Goal: Task Accomplishment & Management: Complete application form

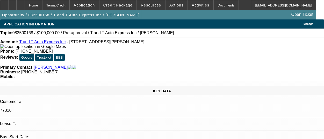
select select "0"
select select "2"
select select "0.1"
select select "1"
select select "2"
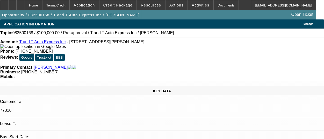
select select "4"
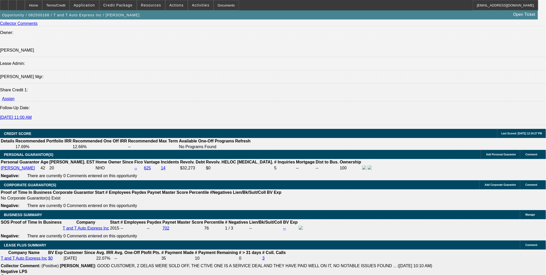
scroll to position [691, 0]
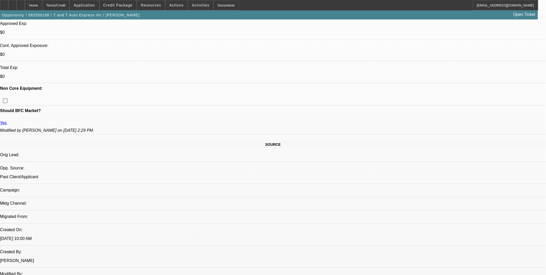
scroll to position [58, 0]
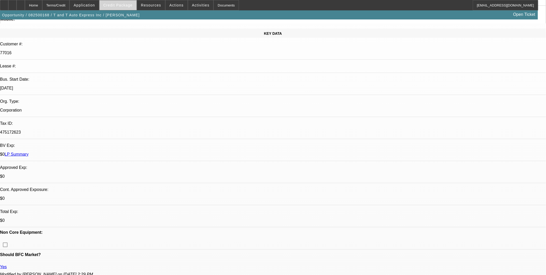
click at [115, 7] on span at bounding box center [118, 5] width 37 height 12
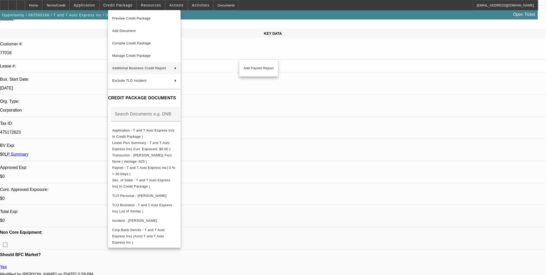
drag, startPoint x: 449, startPoint y: 141, endPoint x: 493, endPoint y: 141, distance: 44.1
click at [493, 141] on div at bounding box center [273, 137] width 546 height 275
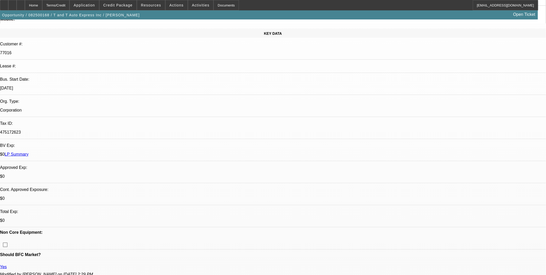
drag, startPoint x: 473, startPoint y: 144, endPoint x: 452, endPoint y: 141, distance: 21.0
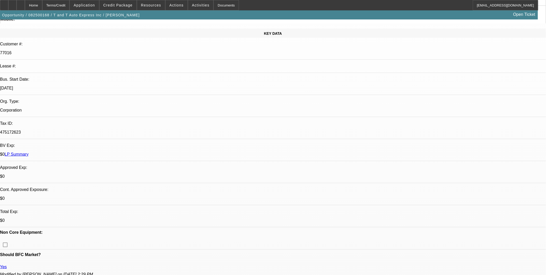
drag, startPoint x: 449, startPoint y: 142, endPoint x: 476, endPoint y: 141, distance: 27.8
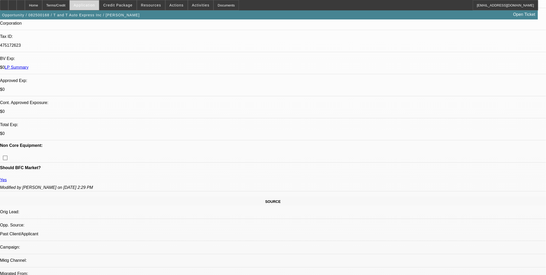
scroll to position [86, 0]
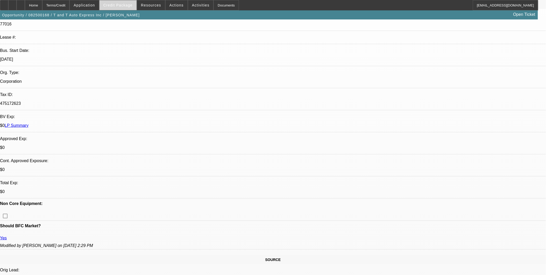
click at [116, 1] on span at bounding box center [118, 5] width 37 height 12
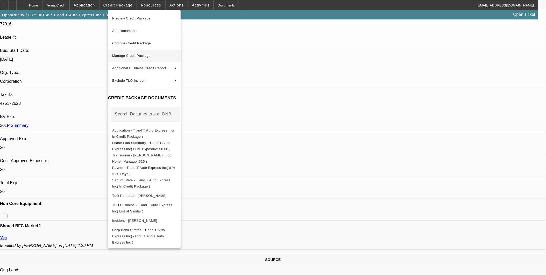
click at [136, 53] on span "Manage Credit Package" at bounding box center [144, 56] width 64 height 6
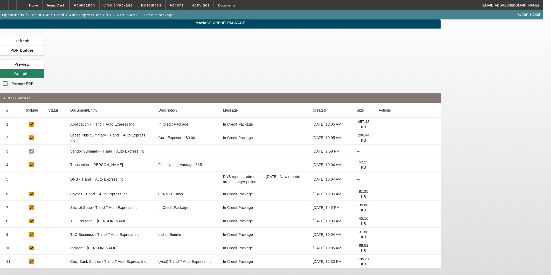
click at [379, 165] on icon at bounding box center [379, 165] width 0 height 0
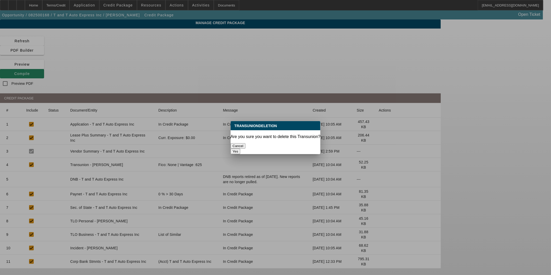
click at [240, 149] on button "Yes" at bounding box center [235, 151] width 10 height 5
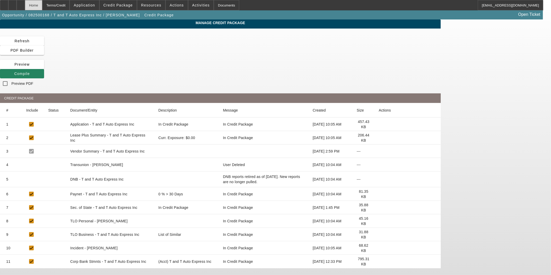
click at [42, 5] on div "Home" at bounding box center [33, 5] width 17 height 10
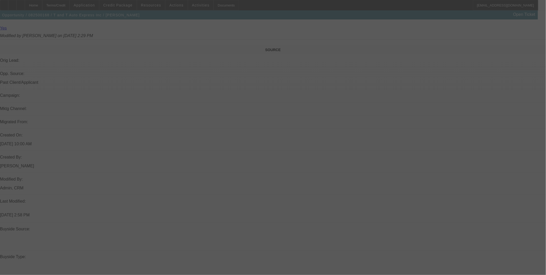
scroll to position [436, 0]
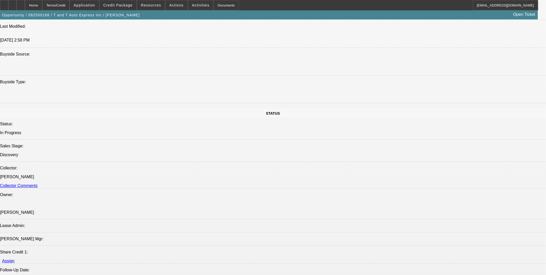
select select "0"
select select "2"
select select "0.1"
select select "4"
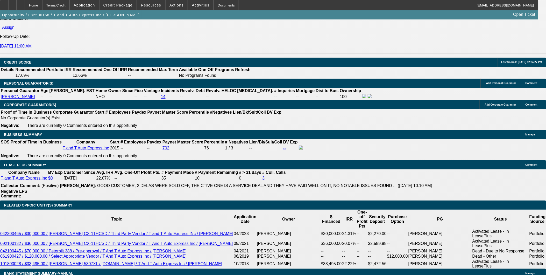
scroll to position [712, 0]
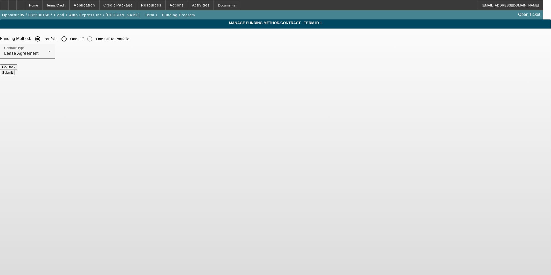
click at [69, 40] on input "One-Off" at bounding box center [64, 39] width 10 height 10
radio input "true"
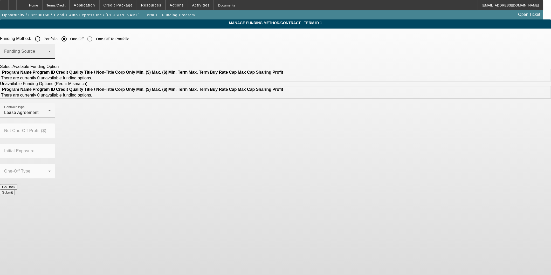
click at [51, 48] on div "Funding Source" at bounding box center [27, 51] width 47 height 15
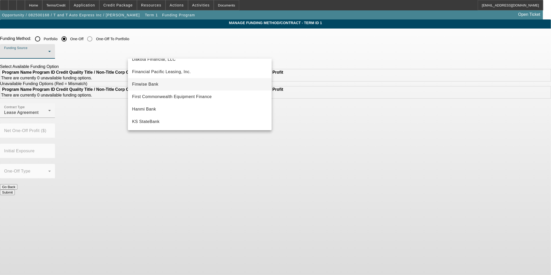
scroll to position [115, 0]
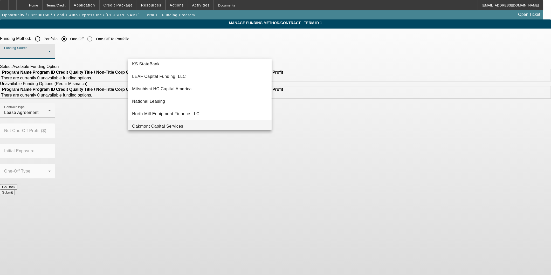
click at [178, 128] on span "Oakmont Capital Services" at bounding box center [157, 126] width 51 height 6
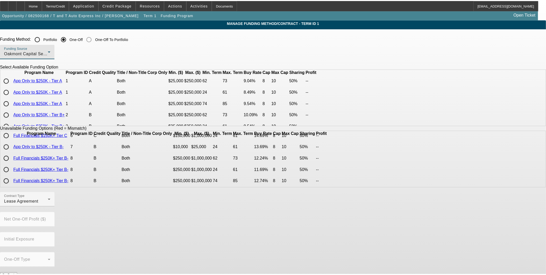
scroll to position [0, 0]
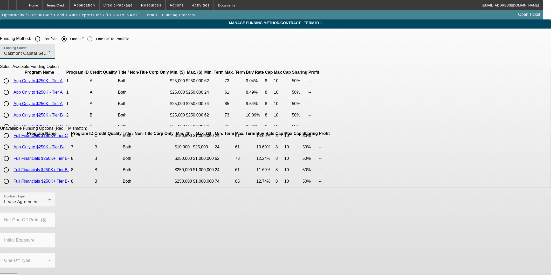
click at [11, 97] on input "radio" at bounding box center [6, 92] width 10 height 10
radio input "true"
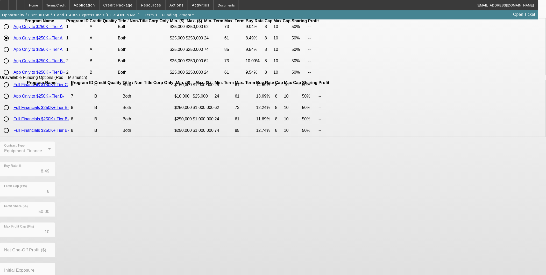
scroll to position [78, 0]
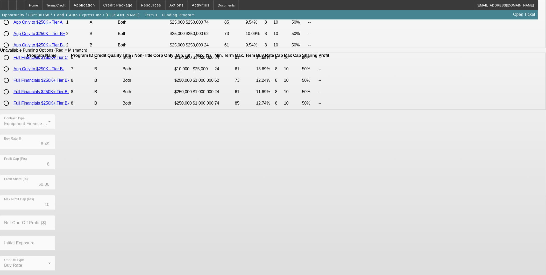
click at [234, 260] on div "Contract Type Equipment Finance Agreement Buy Rate % 8.49 Profit Cap (Pts) 8 Pr…" at bounding box center [273, 195] width 546 height 162
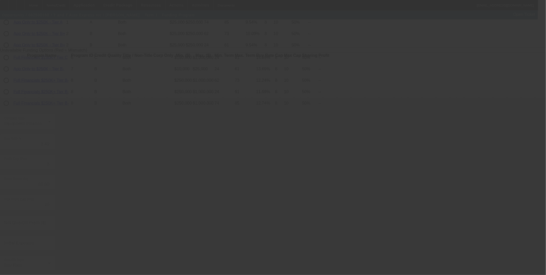
radio input "true"
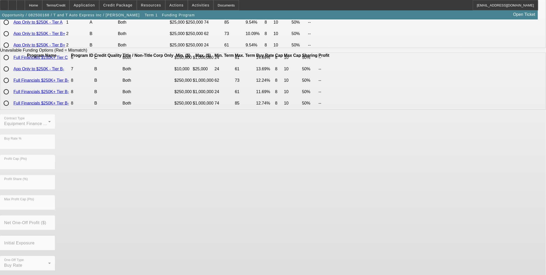
scroll to position [0, 0]
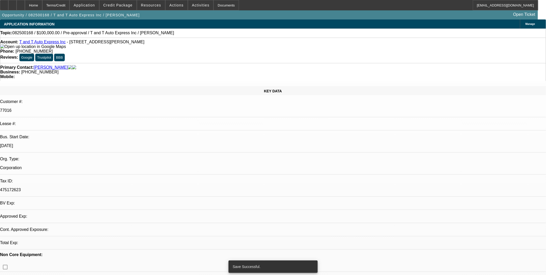
select select "0"
select select "2"
select select "0"
select select "6"
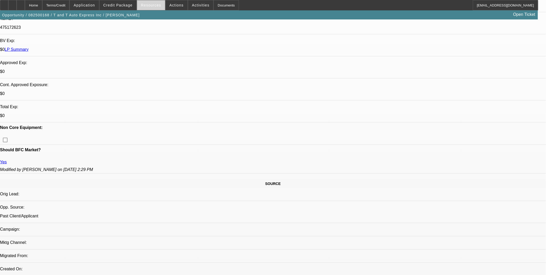
scroll to position [173, 0]
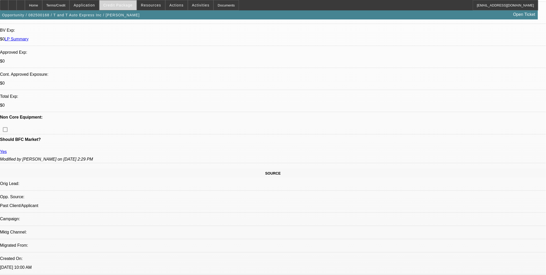
click at [123, 5] on span "Credit Package" at bounding box center [117, 5] width 29 height 4
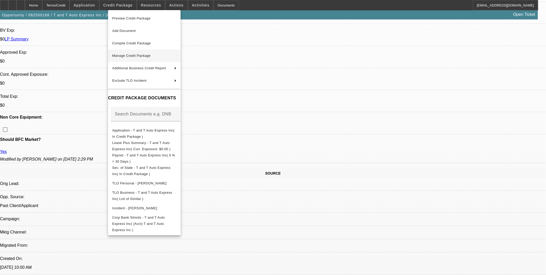
click at [135, 55] on span "Manage Credit Package" at bounding box center [131, 56] width 38 height 4
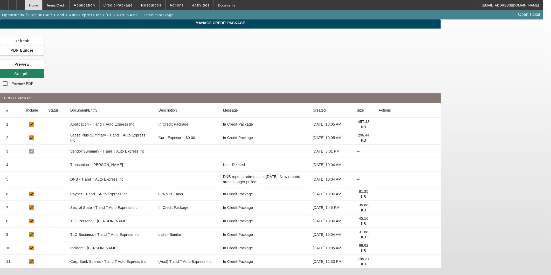
click at [42, 4] on div "Home" at bounding box center [33, 5] width 17 height 10
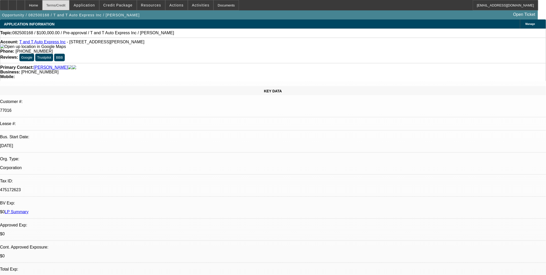
select select "0"
select select "2"
select select "0"
select select "6"
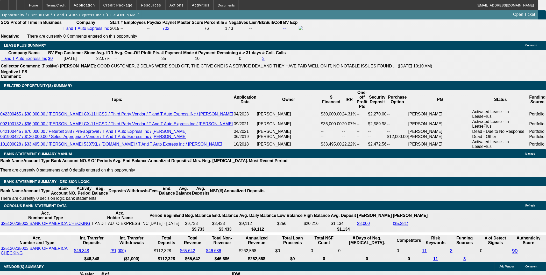
scroll to position [746, 0]
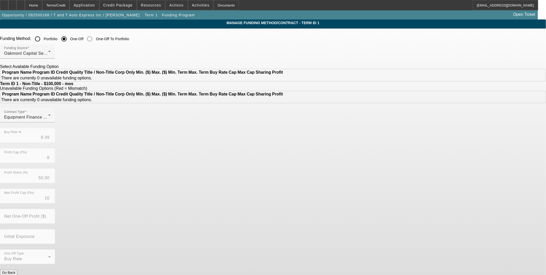
click at [15, 275] on button "Submit" at bounding box center [7, 277] width 15 height 5
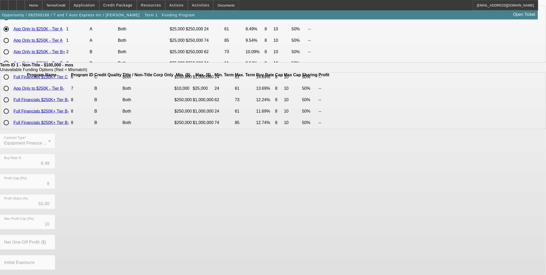
scroll to position [82, 0]
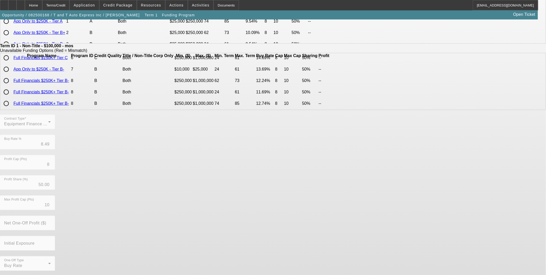
click at [145, 15] on span "Term 1" at bounding box center [151, 15] width 13 height 4
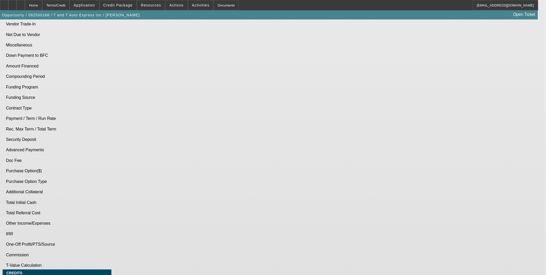
select select "0"
select select "2"
select select "0"
select select "6"
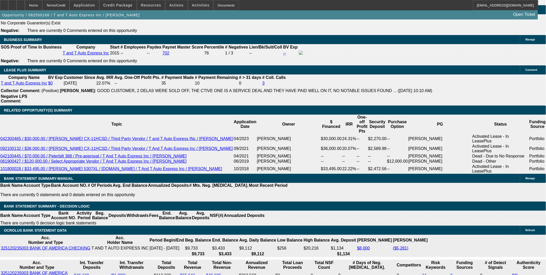
scroll to position [770, 0]
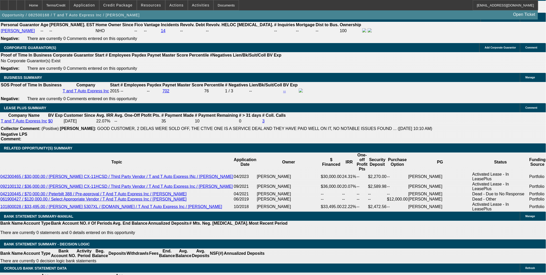
type input "60"
type input "`"
type input "1"
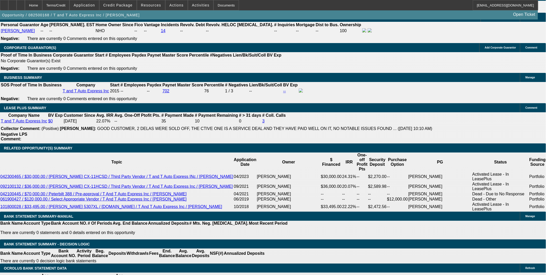
type input "$3,418.74"
type input "$1,709.37"
type input "12"
type input "$4,448.88"
type input "$2,224.44"
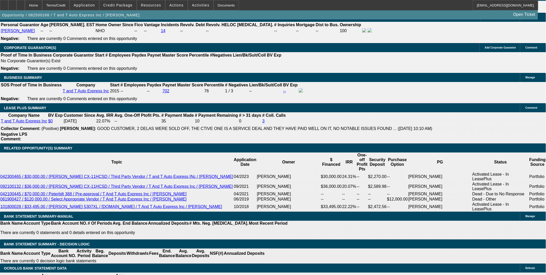
type input "12"
type input "$0.00"
click at [81, 21] on span "button" at bounding box center [71, 15] width 142 height 12
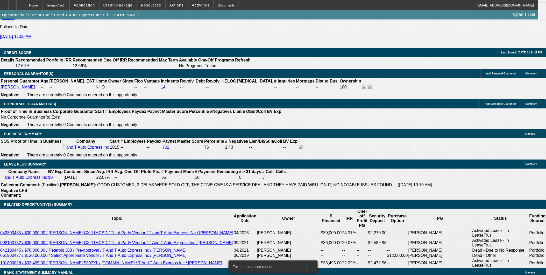
scroll to position [749, 0]
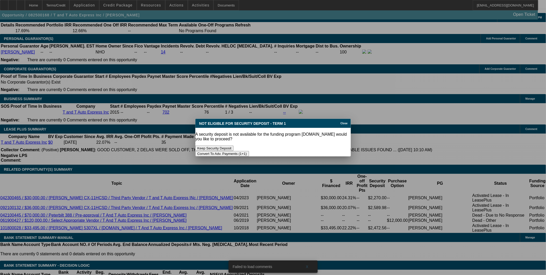
scroll to position [0, 0]
click at [249, 151] on button "Convert To Adv. Payments (1+1)" at bounding box center [222, 153] width 54 height 5
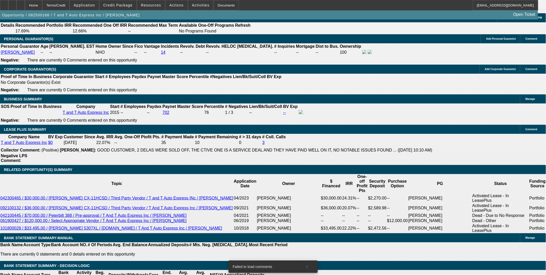
type input "$0.00"
select select "0"
select select "1"
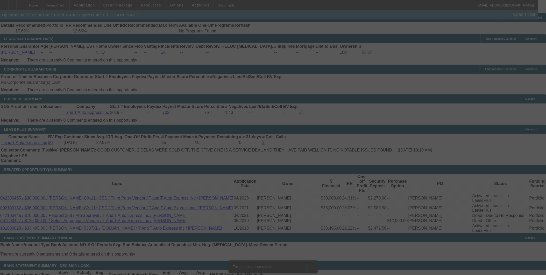
select select "0"
select select "6"
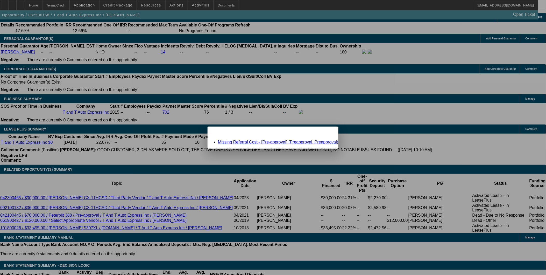
scroll to position [0, 0]
click at [269, 142] on link "Missing Referral Cost - [Pre-approval] (Preapproval, Preapproval)" at bounding box center [278, 142] width 120 height 4
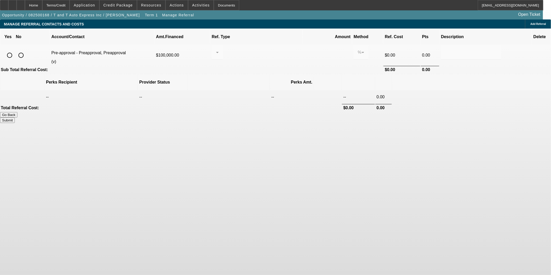
click at [26, 50] on input "radio" at bounding box center [21, 55] width 10 height 10
radio input "true"
click at [15, 117] on button "Submit" at bounding box center [7, 119] width 15 height 5
type input "0.000"
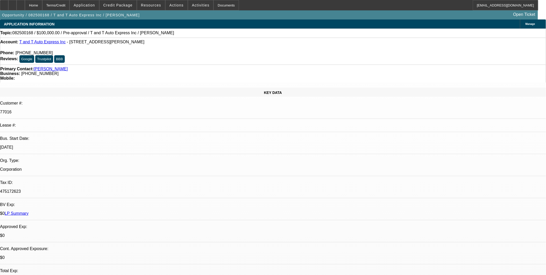
select select "0"
select select "6"
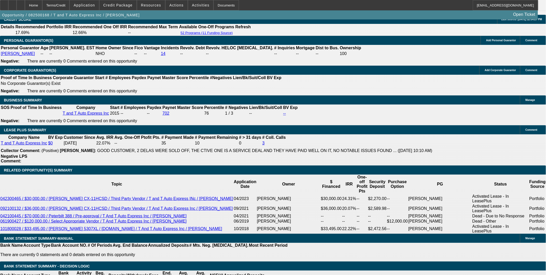
scroll to position [634, 0]
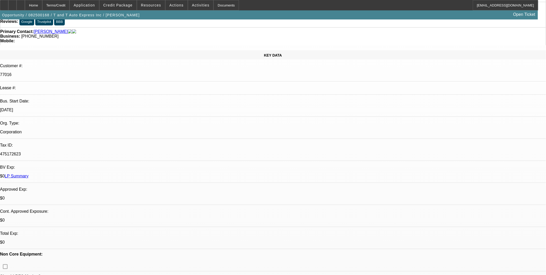
scroll to position [0, 0]
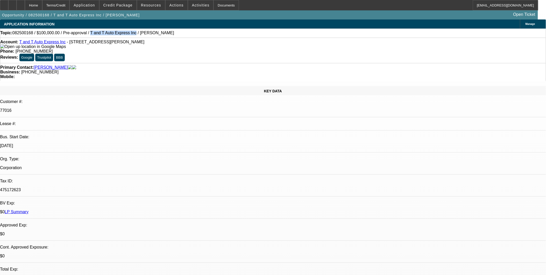
drag, startPoint x: 81, startPoint y: 34, endPoint x: 118, endPoint y: 35, distance: 37.1
click at [118, 35] on span "082500168 / $100,000.00 / Pre-approval / T and T Auto Express Inc / Thomaz, Fel…" at bounding box center [93, 33] width 162 height 5
copy span "T and T Auto Express Inc"
click at [25, 6] on div at bounding box center [21, 5] width 8 height 10
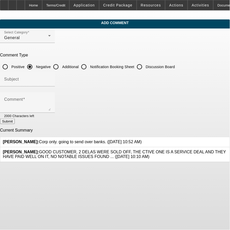
click at [79, 65] on label "Additional" at bounding box center [70, 66] width 18 height 5
click at [61, 65] on input "Additional" at bounding box center [56, 67] width 10 height 10
radio input "true"
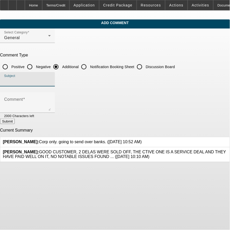
click at [51, 79] on input "Subject" at bounding box center [27, 81] width 47 height 6
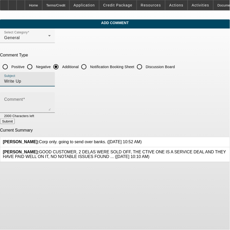
type input "Write Up"
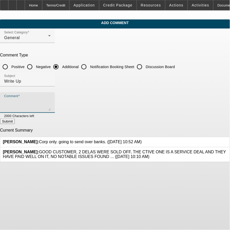
click at [51, 99] on textarea "Comment" at bounding box center [27, 105] width 47 height 12
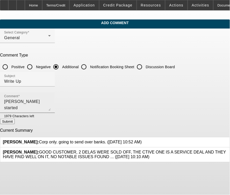
click at [51, 105] on textarea "Felipe Thomaz started" at bounding box center [27, 105] width 47 height 12
paste textarea "T and T Auto Express Inc"
click at [51, 99] on textarea "Felipe Thomaz started T and T Auto Express Inc" at bounding box center [27, 105] width 47 height 12
drag, startPoint x: 82, startPoint y: 109, endPoint x: 74, endPoint y: 108, distance: 8.5
click at [51, 108] on textarea "Felipe Thomaz started T and T Auto Express Inc in 2015 and is looking to add a …" at bounding box center [27, 105] width 47 height 12
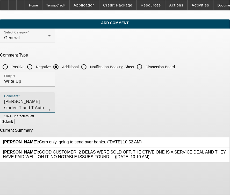
drag, startPoint x: 123, startPoint y: 107, endPoint x: 76, endPoint y: 108, distance: 46.9
click at [51, 108] on textarea "Felipe Thomaz started T and T Auto Express Inc in 2015 and is looking to add a …" at bounding box center [27, 105] width 47 height 12
click at [51, 102] on textarea "Felipe Thomaz started T and T Auto Express Inc in 2015 and is looking to add a …" at bounding box center [27, 105] width 47 height 12
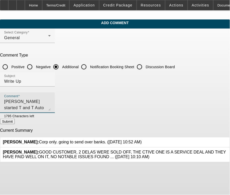
type textarea "Felipe Thomaz started T and T Auto Express Inc in 2015 and is looking to add a …"
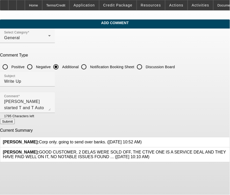
click at [51, 118] on div at bounding box center [42, 116] width 17 height 6
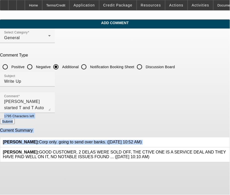
drag, startPoint x: 204, startPoint y: 110, endPoint x: 205, endPoint y: 134, distance: 24.1
click at [205, 134] on form "Select Category General Comment Type Positive Negative Additional Notification …" at bounding box center [115, 96] width 230 height 134
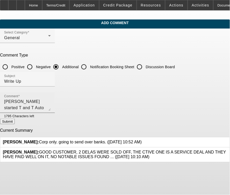
drag, startPoint x: 205, startPoint y: 134, endPoint x: 191, endPoint y: 107, distance: 31.0
click at [51, 107] on textarea "Felipe Thomaz started T and T Auto Express Inc in 2015 and is looking to add a …" at bounding box center [27, 105] width 47 height 12
drag, startPoint x: 202, startPoint y: 110, endPoint x: 200, endPoint y: 136, distance: 26.1
click at [200, 141] on form "Select Category General Comment Type Positive Negative Additional Notification …" at bounding box center [115, 96] width 230 height 134
drag, startPoint x: 203, startPoint y: 110, endPoint x: 201, endPoint y: 126, distance: 16.1
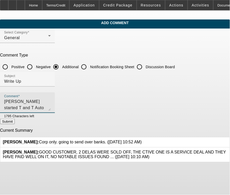
click at [201, 126] on form "Select Category General Comment Type Positive Negative Additional Notification …" at bounding box center [115, 96] width 230 height 134
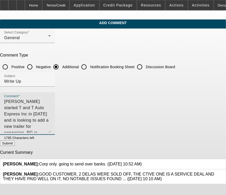
drag, startPoint x: 202, startPoint y: 108, endPoint x: 192, endPoint y: 148, distance: 40.6
click at [51, 133] on textarea "Felipe Thomaz started T and T Auto Express Inc in 2015 and is looking to add a …" at bounding box center [27, 116] width 47 height 34
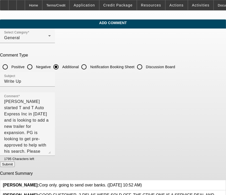
click at [15, 167] on button "Submit" at bounding box center [7, 164] width 15 height 5
radio input "true"
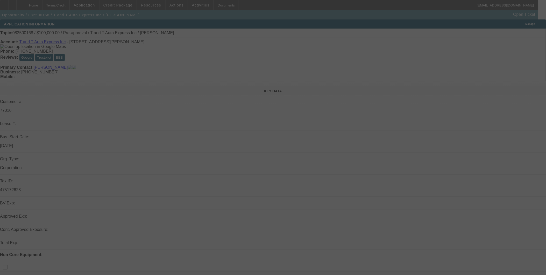
drag, startPoint x: 118, startPoint y: 11, endPoint x: 121, endPoint y: 6, distance: 5.5
click at [121, 6] on div at bounding box center [273, 137] width 546 height 275
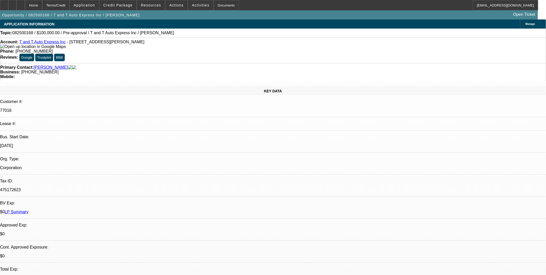
select select "0"
select select "6"
click at [121, 6] on span "Credit Package" at bounding box center [117, 5] width 29 height 4
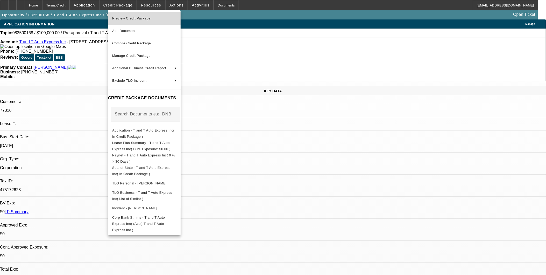
click at [134, 17] on span "Preview Credit Package" at bounding box center [131, 18] width 38 height 4
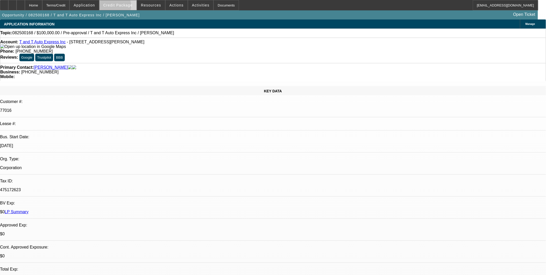
click at [122, 7] on span at bounding box center [118, 5] width 37 height 12
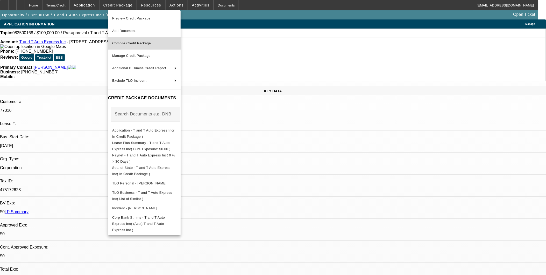
click at [132, 39] on button "Compile Credit Package" at bounding box center [144, 43] width 73 height 12
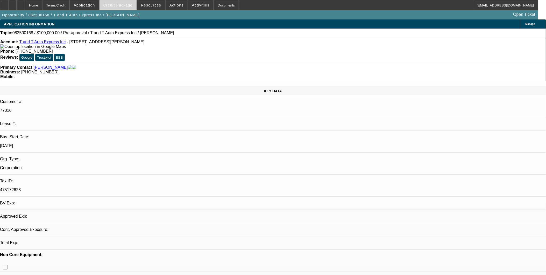
select select "0"
select select "6"
click at [128, 3] on span "Credit Package" at bounding box center [117, 5] width 29 height 4
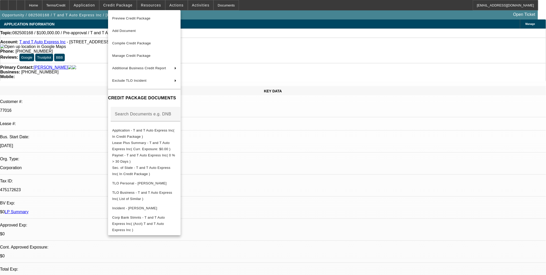
click at [31, 6] on div at bounding box center [273, 137] width 546 height 275
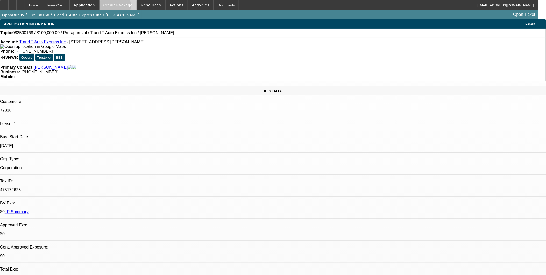
click at [119, 7] on span "Credit Package" at bounding box center [117, 5] width 29 height 4
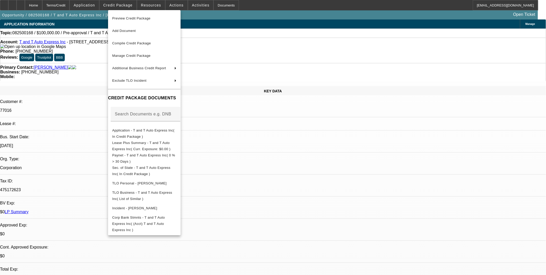
click at [36, 5] on div at bounding box center [273, 137] width 546 height 275
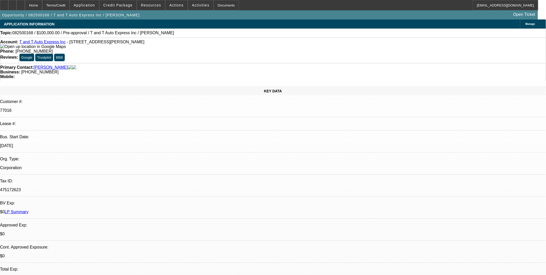
click at [25, 5] on div at bounding box center [21, 5] width 8 height 10
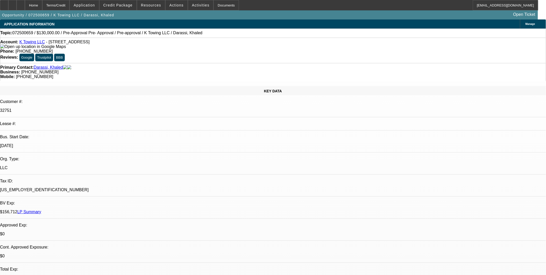
select select "0"
select select "2"
select select "0"
select select "2"
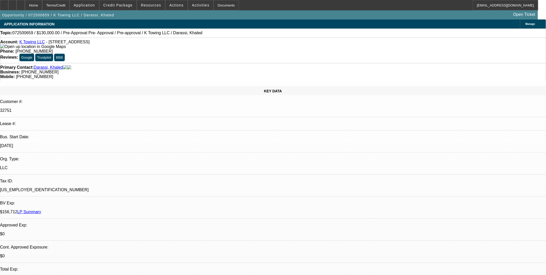
select select "0"
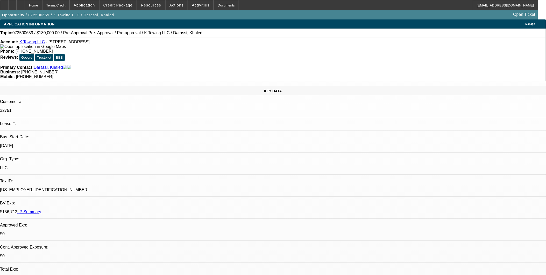
select select "0"
select select "1"
select select "2"
select select "6"
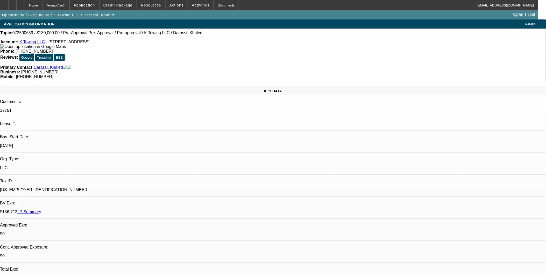
select select "1"
select select "2"
select select "6"
select select "1"
select select "2"
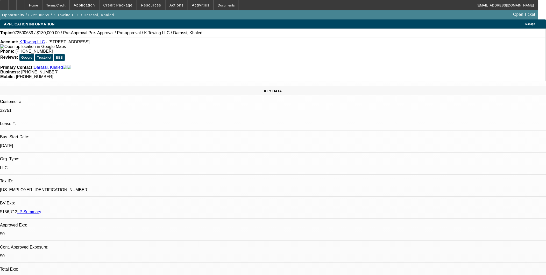
select select "1"
select select "2"
select select "1"
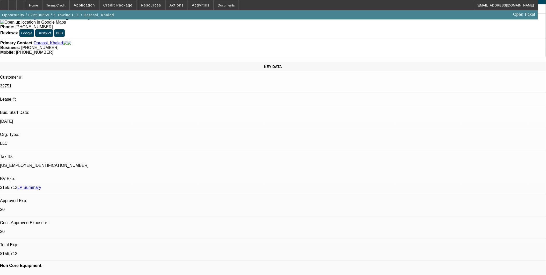
scroll to position [58, 0]
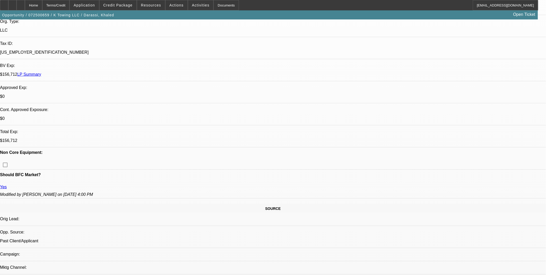
scroll to position [230, 0]
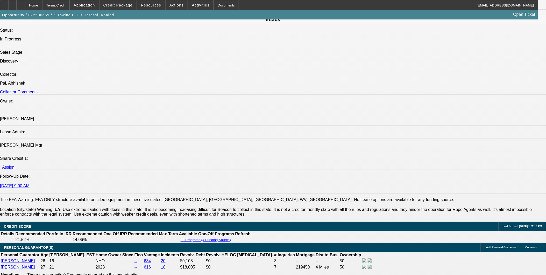
scroll to position [634, 0]
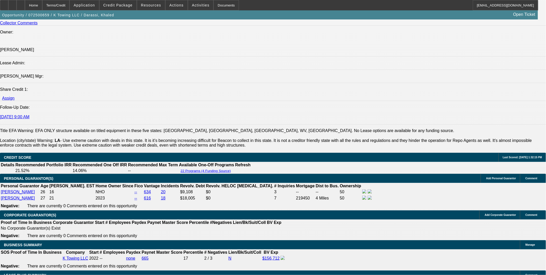
click at [398, 61] on button "reply_all Reply All" at bounding box center [403, 64] width 33 height 12
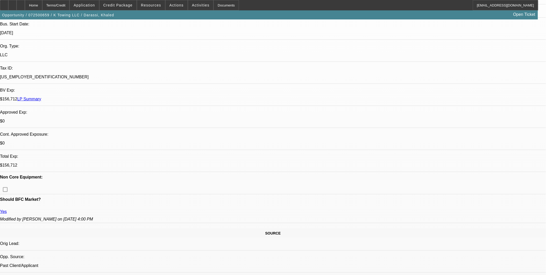
scroll to position [58, 0]
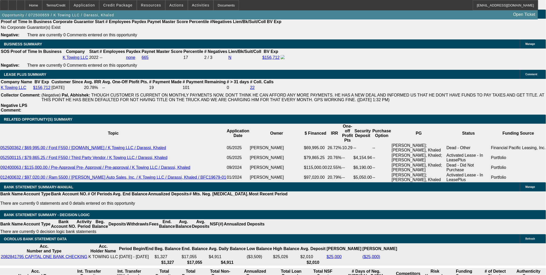
scroll to position [835, 0]
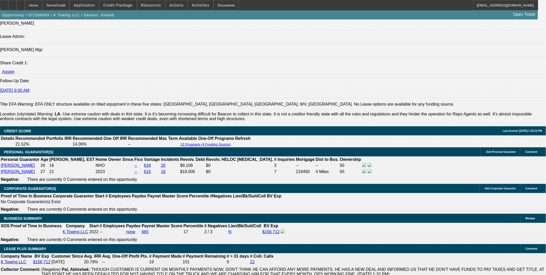
scroll to position [489, 0]
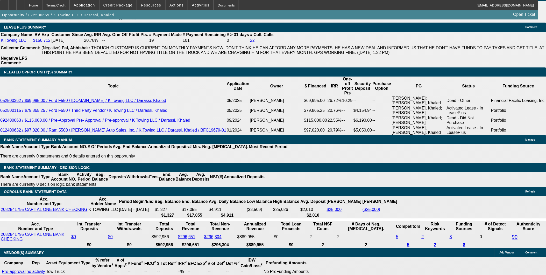
scroll to position [835, 0]
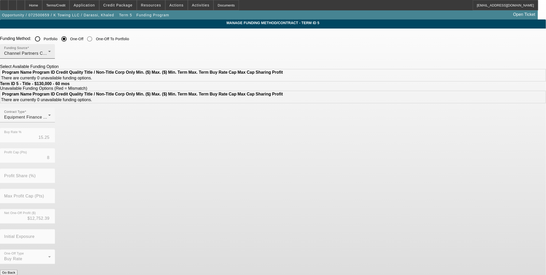
click at [51, 47] on div "Funding Source Channel Partners Capital LLC (EF)" at bounding box center [27, 51] width 47 height 15
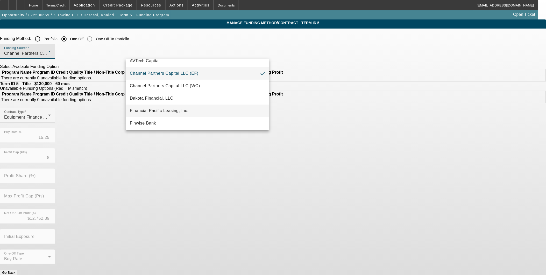
scroll to position [29, 0]
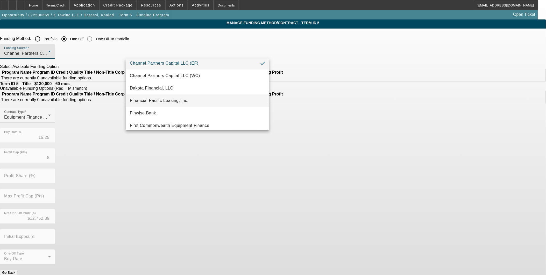
click at [164, 101] on span "Financial Pacific Leasing, Inc." at bounding box center [159, 100] width 59 height 6
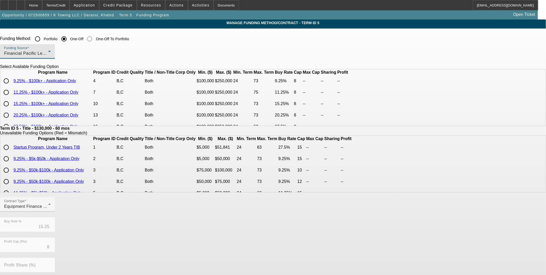
click at [11, 109] on input "radio" at bounding box center [6, 104] width 10 height 10
radio input "true"
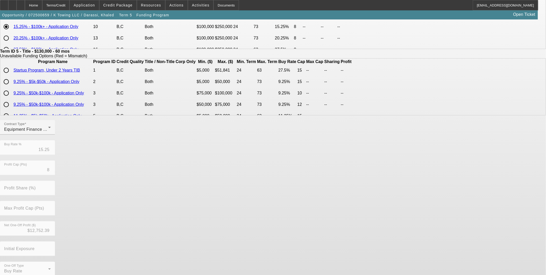
scroll to position [82, 0]
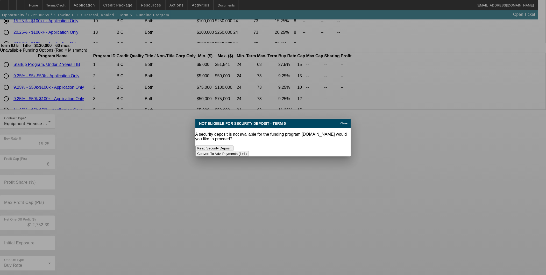
click at [249, 151] on button "Convert To Adv. Payments (1+1)" at bounding box center [222, 153] width 54 height 5
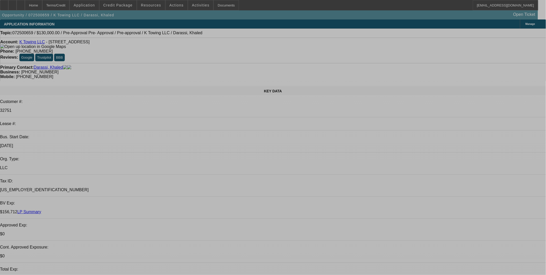
select select "0"
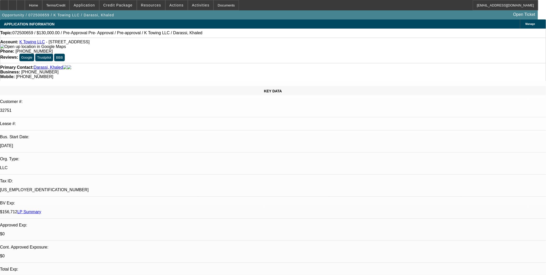
select select "0"
select select "6"
select select "0"
select select "2"
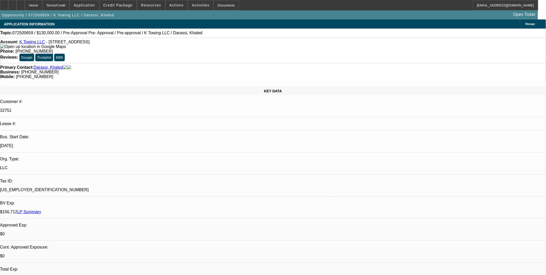
select select "2"
select select "0"
select select "6"
select select "0"
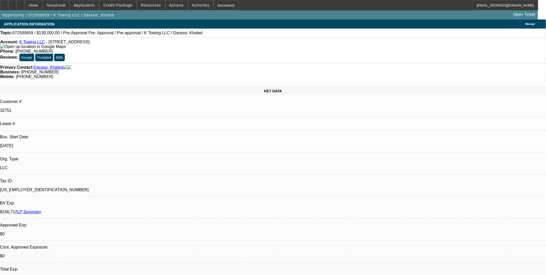
select select "2"
select select "0"
select select "1"
select select "0"
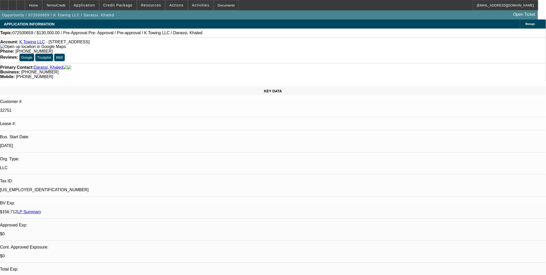
select select "2"
select select "0"
select select "1"
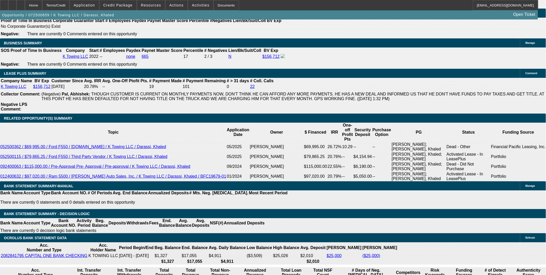
scroll to position [749, 0]
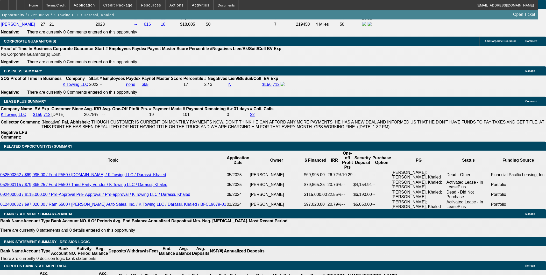
scroll to position [835, 0]
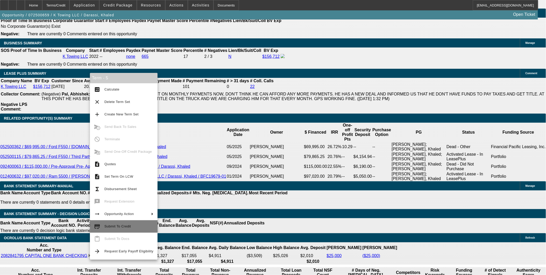
click at [116, 222] on button "credit_score Submit To Credit" at bounding box center [124, 226] width 68 height 12
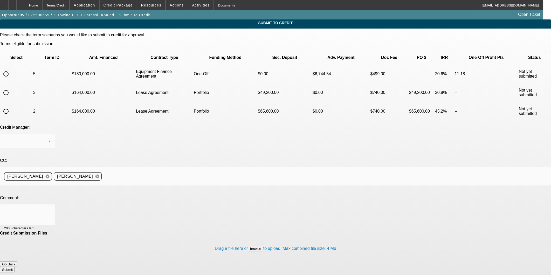
click at [11, 69] on input "radio" at bounding box center [6, 74] width 10 height 10
radio input "true"
click at [51, 208] on textarea at bounding box center [27, 214] width 47 height 12
click at [51, 204] on div "Please" at bounding box center [27, 214] width 47 height 21
type textarea "Please send to Finpac, thanks."
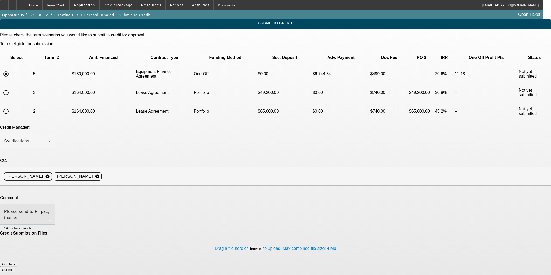
click at [330, 231] on form "Please check the term scenarios you would like to submit to credit for approval…" at bounding box center [275, 155] width 551 height 244
click at [15, 267] on button "Submit" at bounding box center [7, 269] width 15 height 5
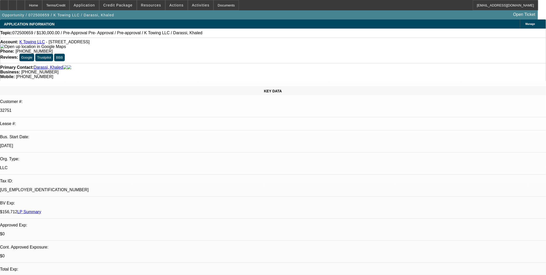
select select "0"
select select "6"
select select "0"
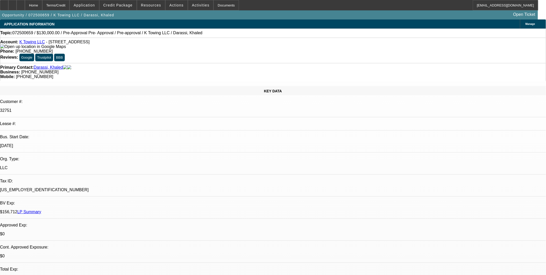
select select "2"
select select "0"
select select "6"
select select "0"
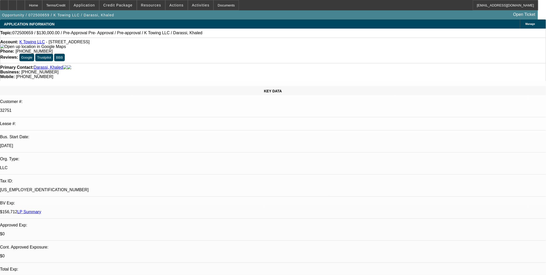
select select "0"
select select "2"
select select "0"
select select "1"
select select "0"
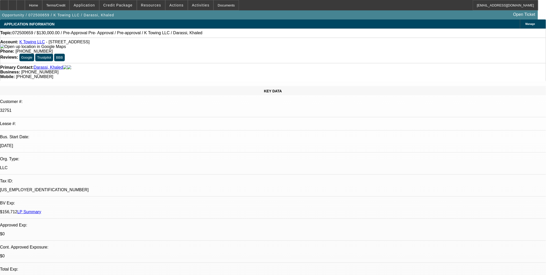
select select "0"
select select "2"
select select "0"
select select "1"
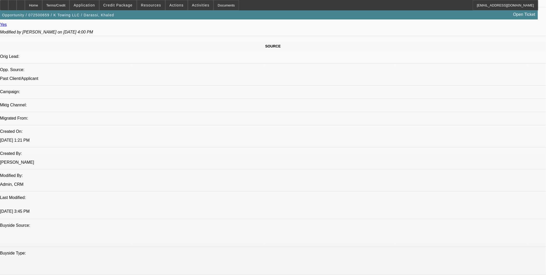
scroll to position [259, 0]
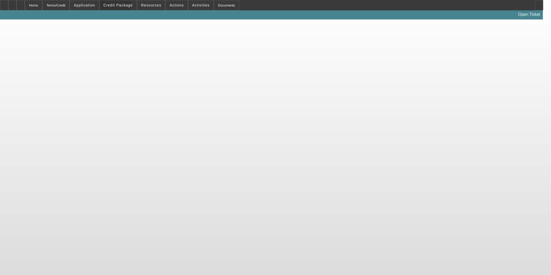
click at [111, 3] on span at bounding box center [118, 5] width 37 height 12
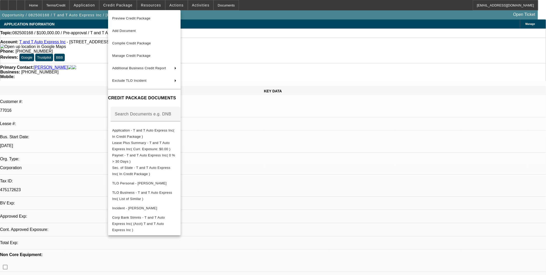
select select "0"
select select "6"
click at [146, 19] on span "Preview Credit Package" at bounding box center [131, 18] width 38 height 4
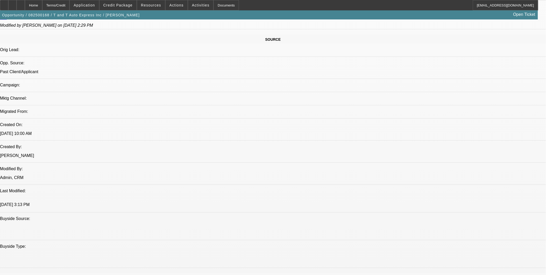
scroll to position [403, 0]
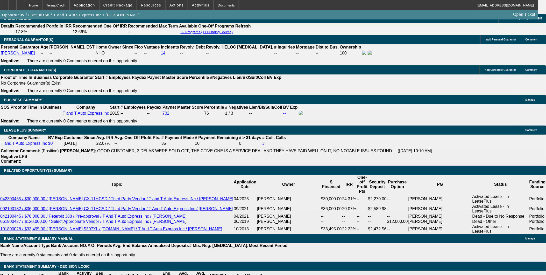
scroll to position [749, 0]
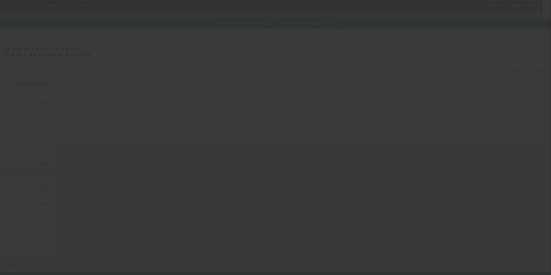
type input "$100,000.00"
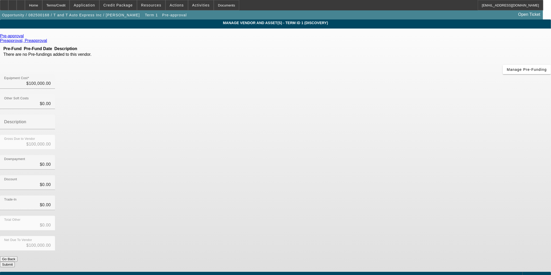
click at [522, 272] on div "Add Equipment" at bounding box center [536, 276] width 29 height 9
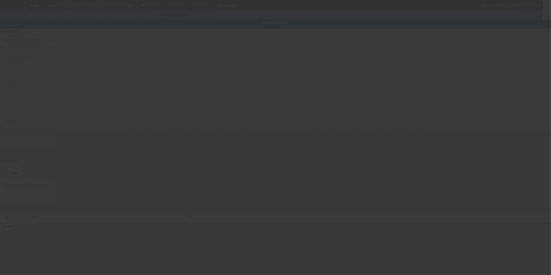
type input "8 Edith Ave"
type input "Apt 3"
type input "Everett"
type input "02149"
type input "Middlesex"
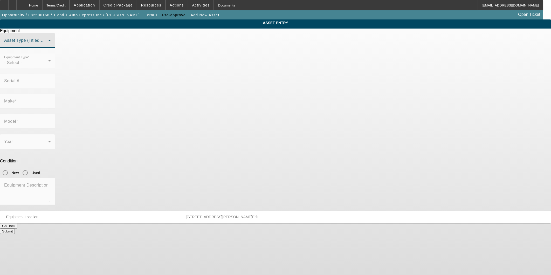
click at [48, 46] on span at bounding box center [26, 42] width 44 height 6
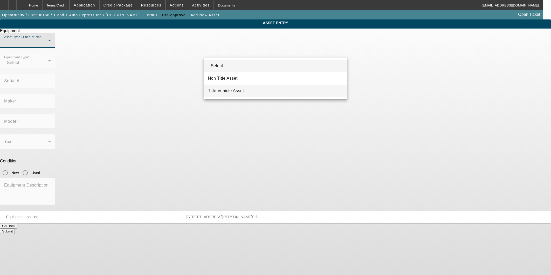
click at [238, 91] on span "Title Vehicle Asset" at bounding box center [226, 91] width 36 height 6
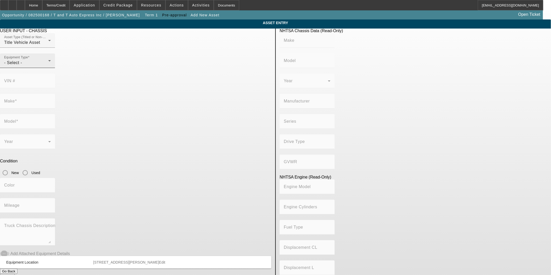
click at [51, 67] on div "Equipment Type - Select -" at bounding box center [27, 60] width 47 height 15
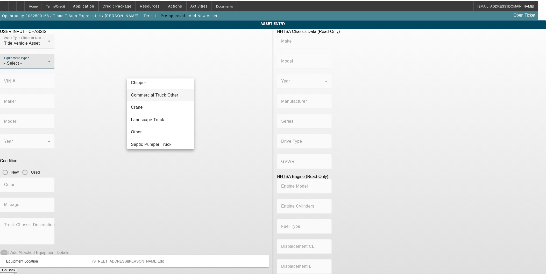
scroll to position [82, 0]
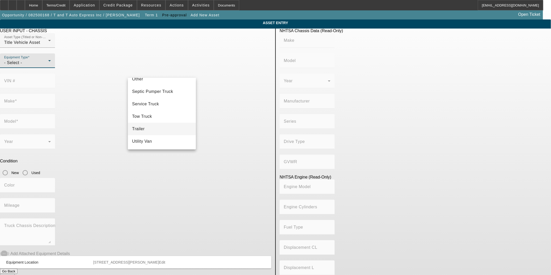
click at [161, 132] on mat-option "Trailer" at bounding box center [162, 129] width 68 height 12
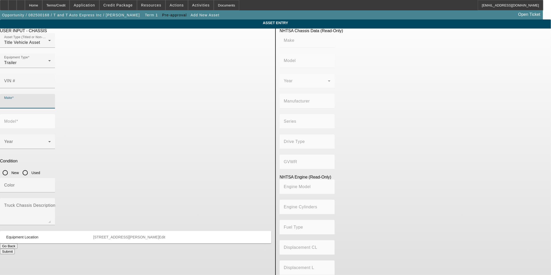
click at [51, 100] on input "Make" at bounding box center [27, 103] width 47 height 6
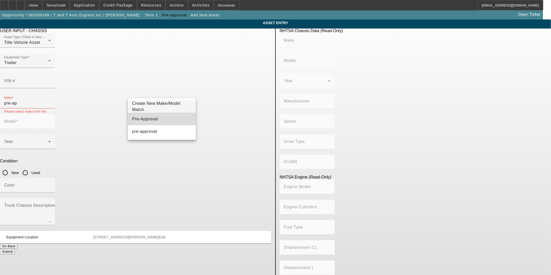
click at [164, 116] on mat-option "Pre-Approval" at bounding box center [162, 119] width 68 height 12
type input "Pre-Approval"
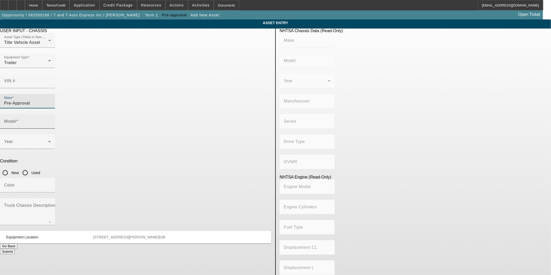
click at [51, 120] on input "Model" at bounding box center [27, 123] width 47 height 6
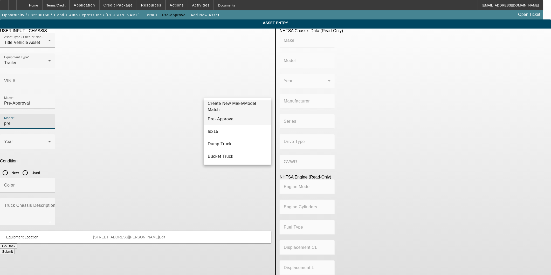
click at [240, 122] on mat-option "Pre- Approval" at bounding box center [238, 119] width 68 height 12
type input "Pre- Approval"
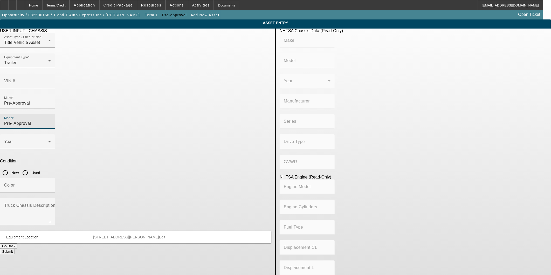
click at [205, 178] on div "Color" at bounding box center [135, 188] width 271 height 20
drag, startPoint x: 213, startPoint y: 113, endPoint x: 212, endPoint y: 124, distance: 11.2
click at [10, 167] on input "New" at bounding box center [5, 172] width 10 height 10
radio input "true"
click at [200, 231] on mat-expansion-panel-header "Equipment Location 8 Edith Ave Apt 3 Everett MA 02149 County:Middlesex Edit" at bounding box center [135, 237] width 271 height 12
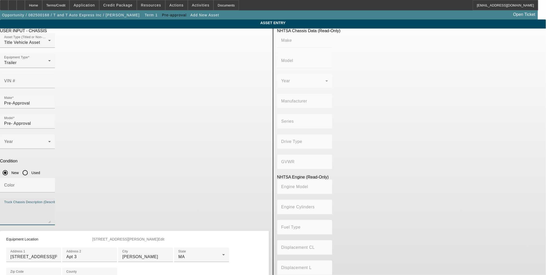
click at [51, 204] on textarea "Truck Chassis Description (Describe the truck chassis only)" at bounding box center [27, 213] width 47 height 19
type textarea "Pre-approval"
click at [217, 178] on div "Color" at bounding box center [134, 188] width 269 height 20
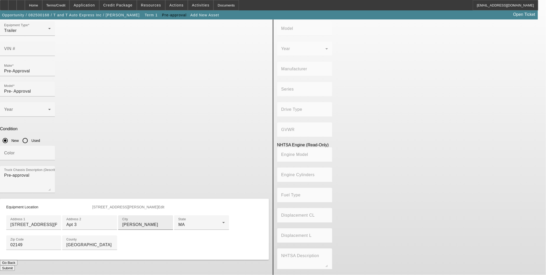
scroll to position [77, 0]
click at [15, 265] on button "Submit" at bounding box center [7, 267] width 15 height 5
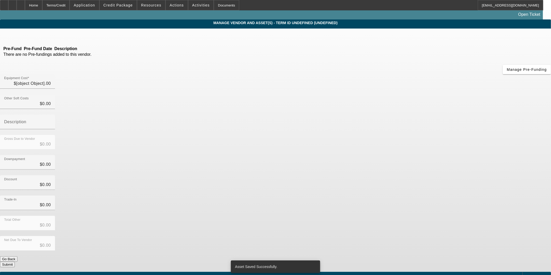
type input "$100,000.00"
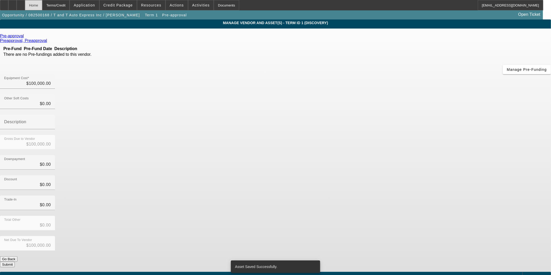
click at [42, 5] on div "Home" at bounding box center [33, 5] width 17 height 10
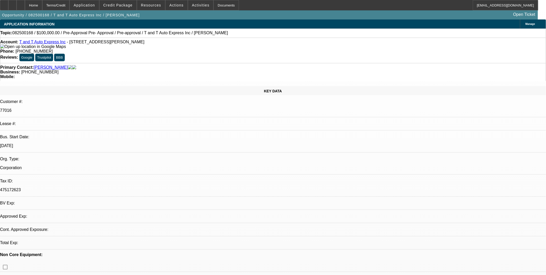
select select "0"
select select "6"
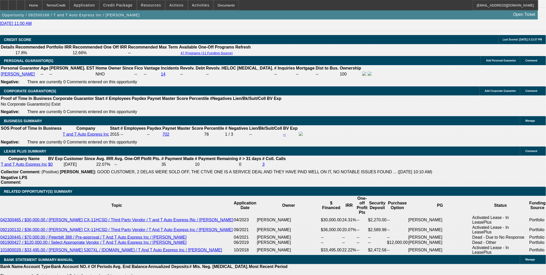
scroll to position [807, 0]
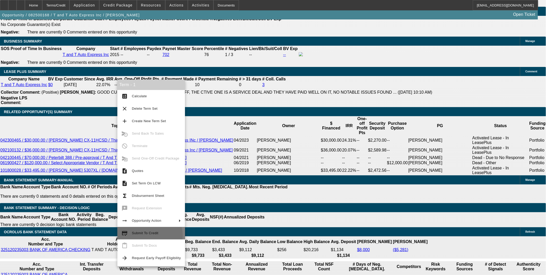
click at [146, 235] on span "Submit To Credit" at bounding box center [156, 233] width 49 height 6
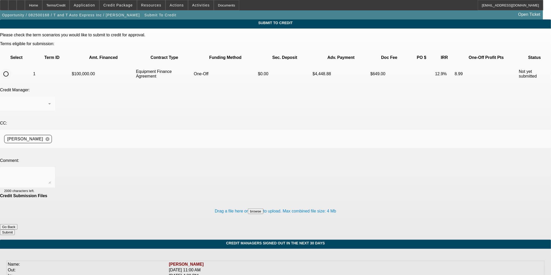
click at [11, 69] on input "radio" at bounding box center [6, 74] width 10 height 10
radio input "true"
click at [51, 167] on div at bounding box center [27, 177] width 47 height 21
type textarea "Please send to Oakmont, thanks. CORP ONLY."
click at [15, 229] on button "Submit" at bounding box center [7, 231] width 15 height 5
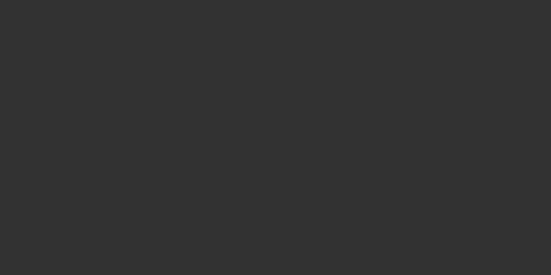
select select "0"
select select "6"
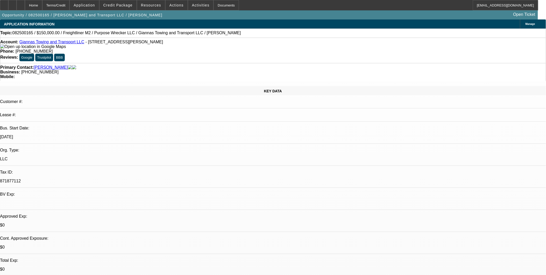
select select "0"
select select "0.1"
select select "0"
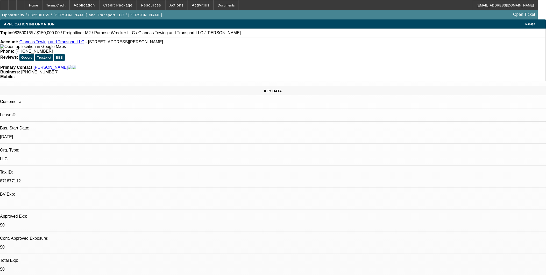
select select "0.1"
select select "0"
select select "0.1"
select select "0"
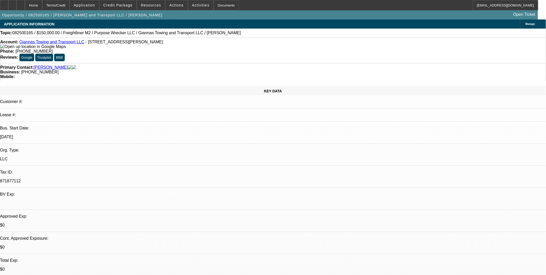
select select "0"
select select "0.1"
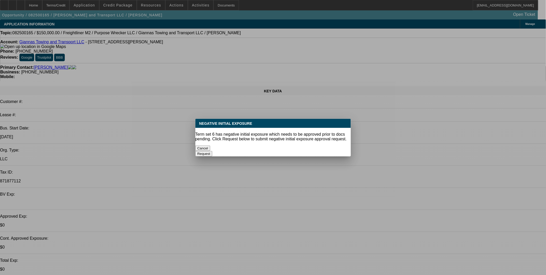
select select "1"
select select "4"
select select "1"
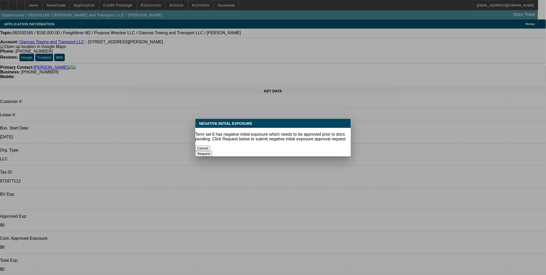
select select "4"
select select "1"
select select "4"
select select "1"
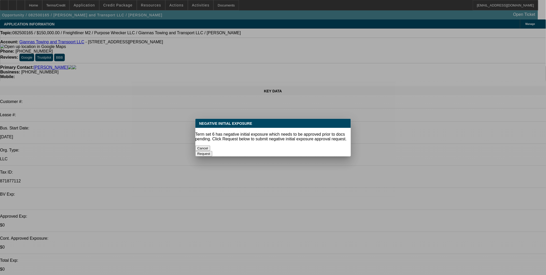
select select "1"
select select "4"
click at [211, 145] on button "Cancel" at bounding box center [202, 147] width 15 height 5
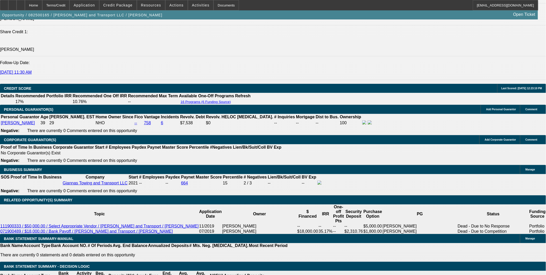
scroll to position [749, 0]
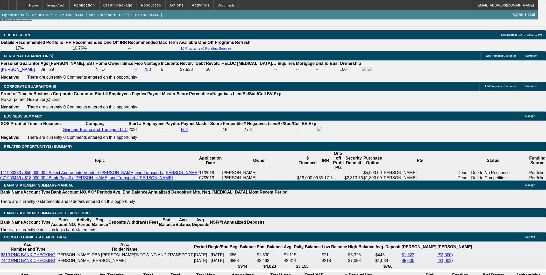
scroll to position [0, 0]
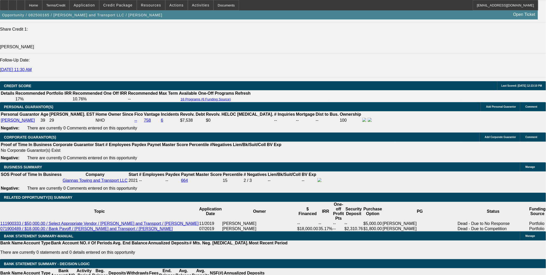
scroll to position [691, 0]
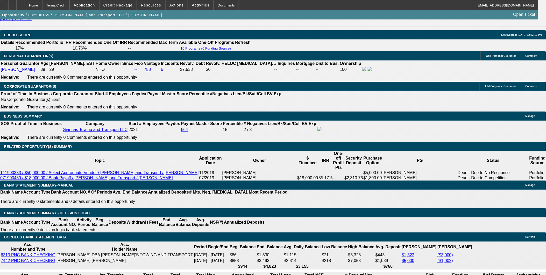
scroll to position [86, 0]
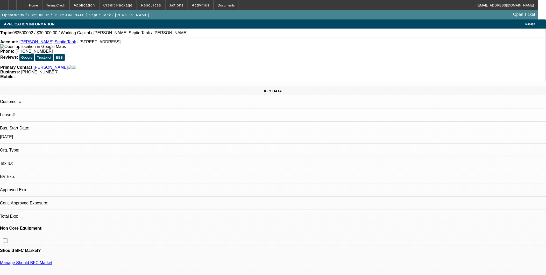
select select "0"
select select "2"
select select "0.1"
select select "4"
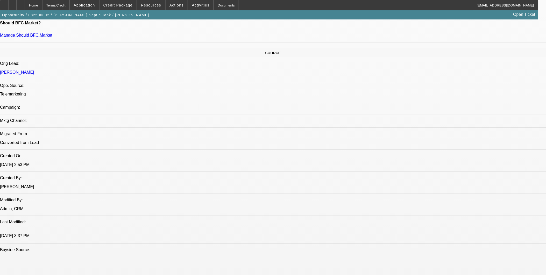
scroll to position [374, 0]
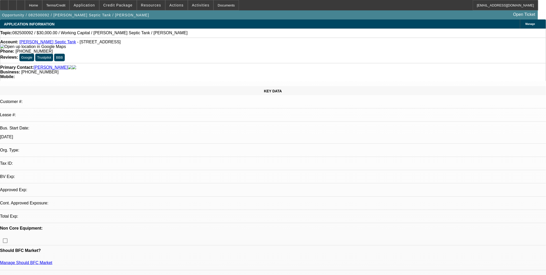
select select "0"
select select "2"
select select "0.1"
select select "1"
select select "2"
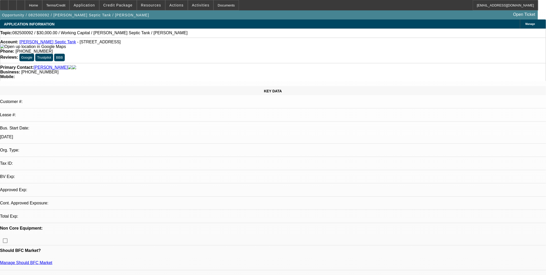
select select "4"
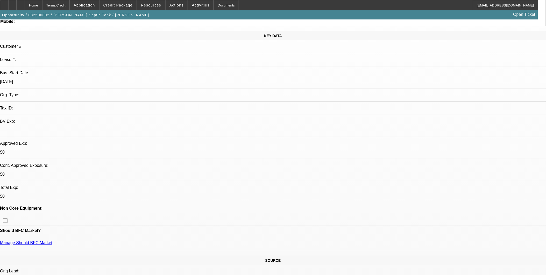
scroll to position [58, 0]
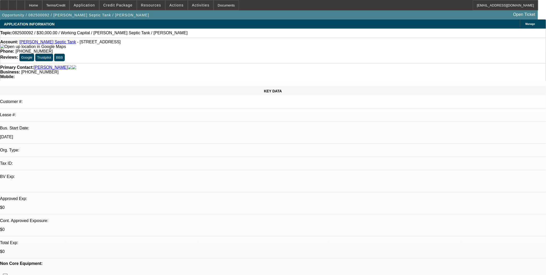
select select "0"
select select "2"
select select "0.1"
select select "4"
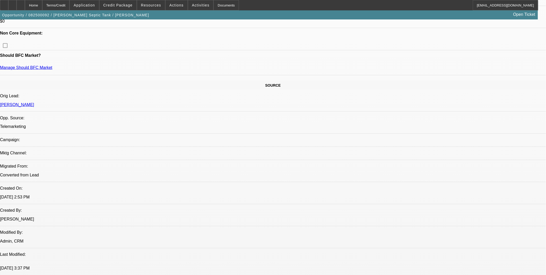
scroll to position [144, 0]
